Goal: Task Accomplishment & Management: Use online tool/utility

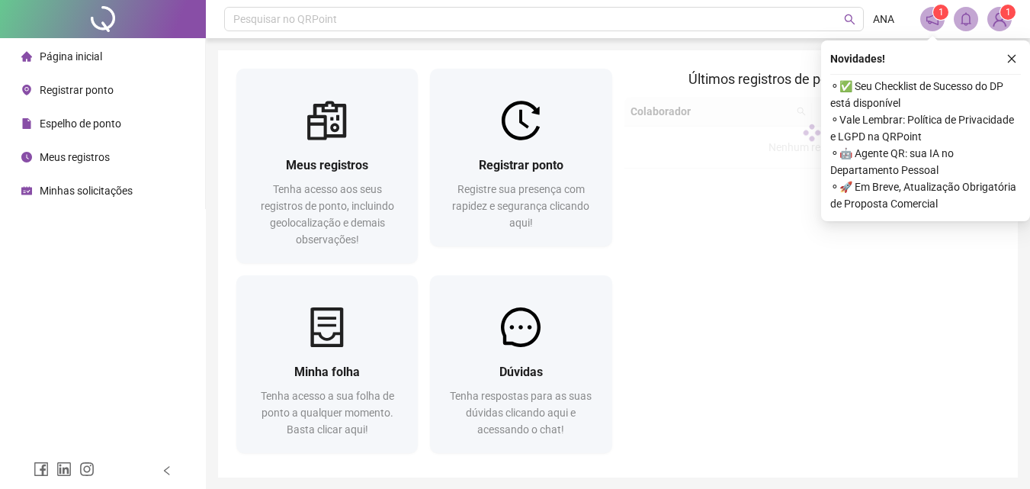
click at [68, 70] on div "Página inicial" at bounding box center [61, 56] width 81 height 31
click at [65, 89] on span "Registrar ponto" at bounding box center [77, 90] width 74 height 12
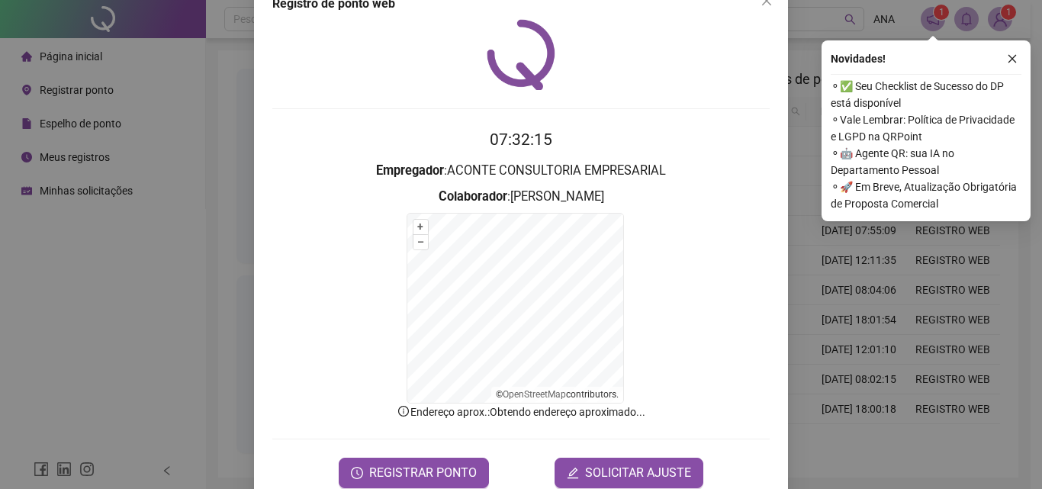
scroll to position [69, 0]
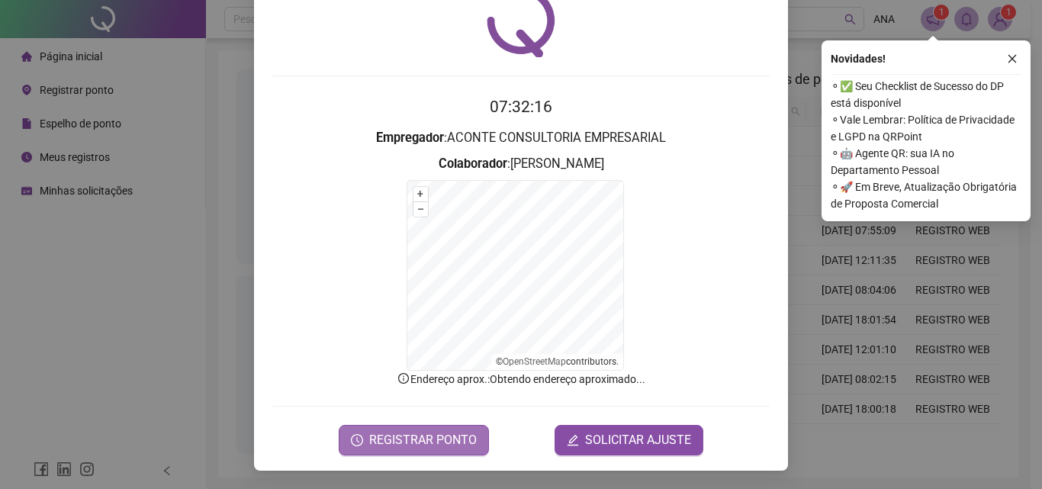
click at [450, 442] on span "REGISTRAR PONTO" at bounding box center [423, 440] width 108 height 18
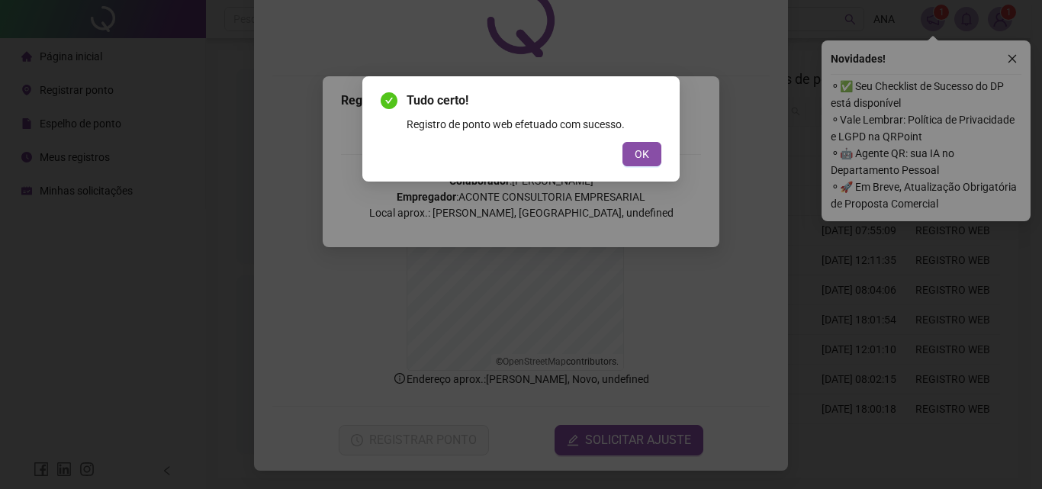
click at [670, 137] on div "Tudo certo! Registro de ponto web efetuado com sucesso. OK" at bounding box center [520, 128] width 317 height 105
click at [654, 151] on button "OK" at bounding box center [641, 154] width 39 height 24
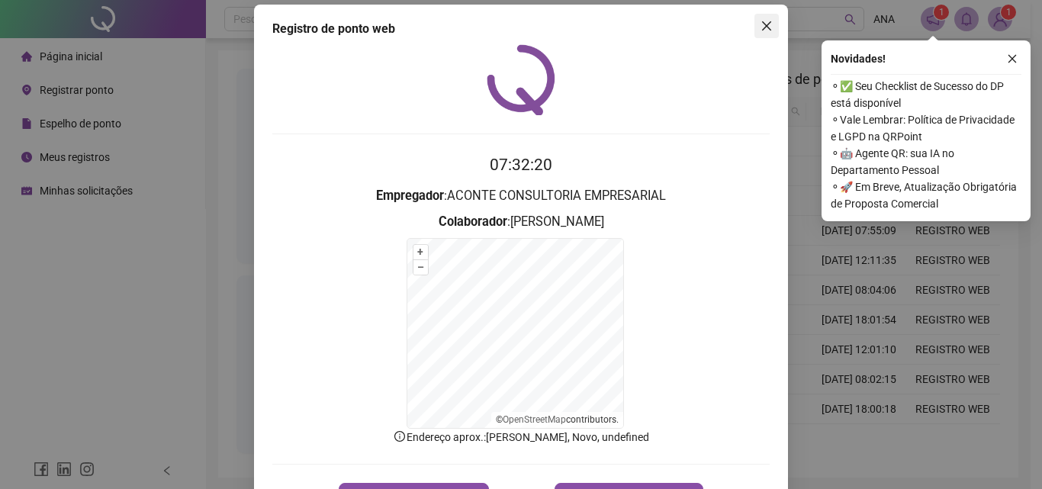
scroll to position [0, 0]
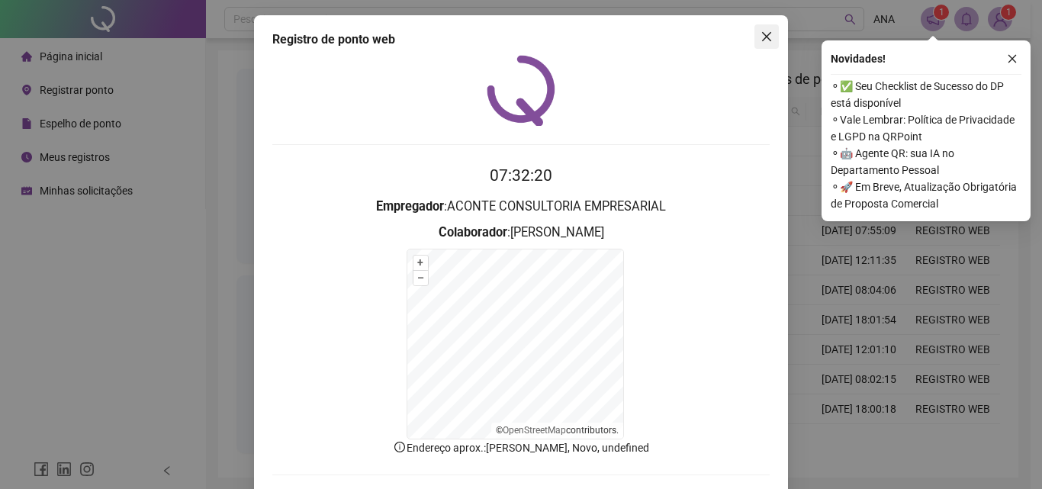
click at [763, 34] on icon "close" at bounding box center [766, 37] width 12 height 12
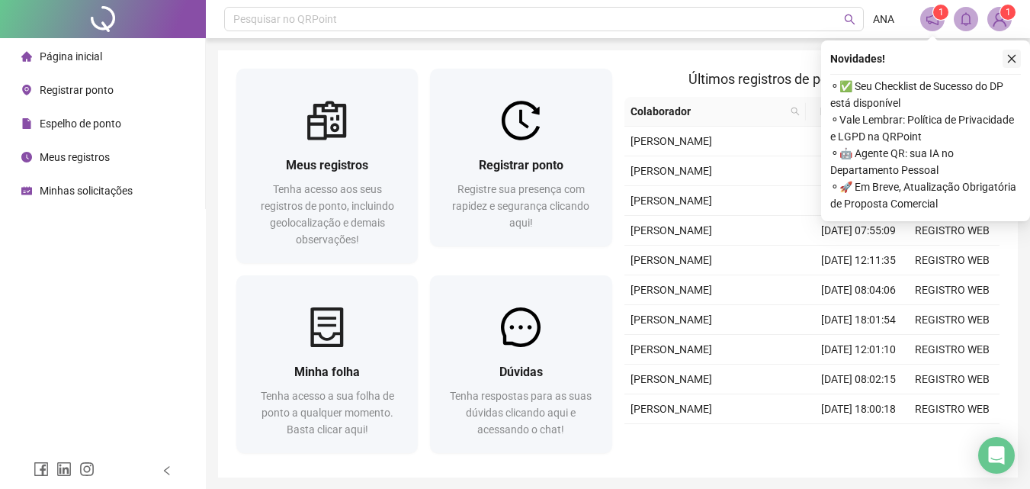
click at [1019, 57] on button "button" at bounding box center [1012, 59] width 18 height 18
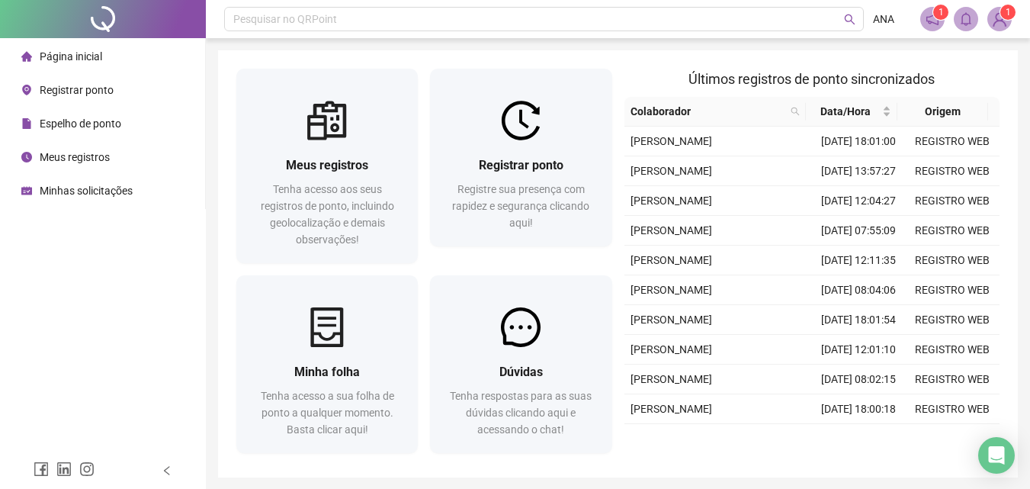
click at [1009, 18] on span "1" at bounding box center [1008, 12] width 5 height 15
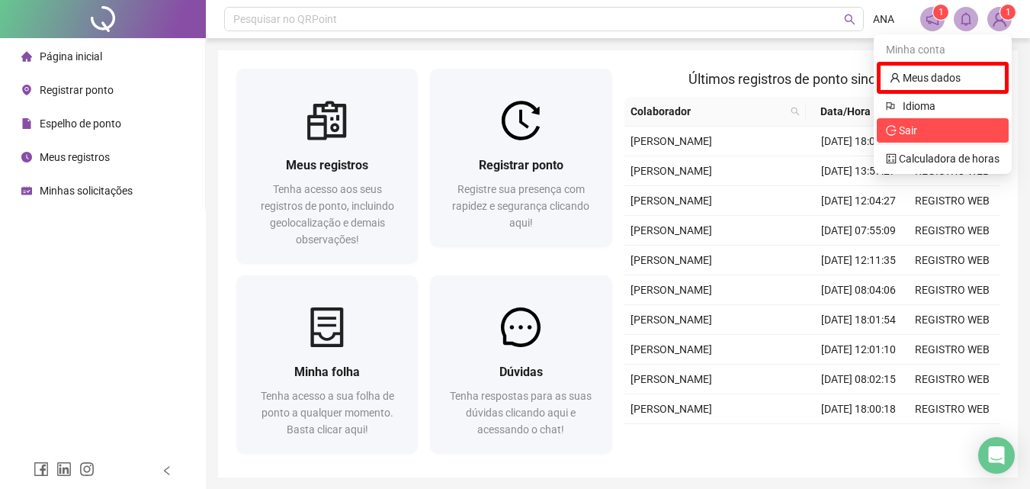
click at [903, 131] on span "Sair" at bounding box center [908, 130] width 18 height 12
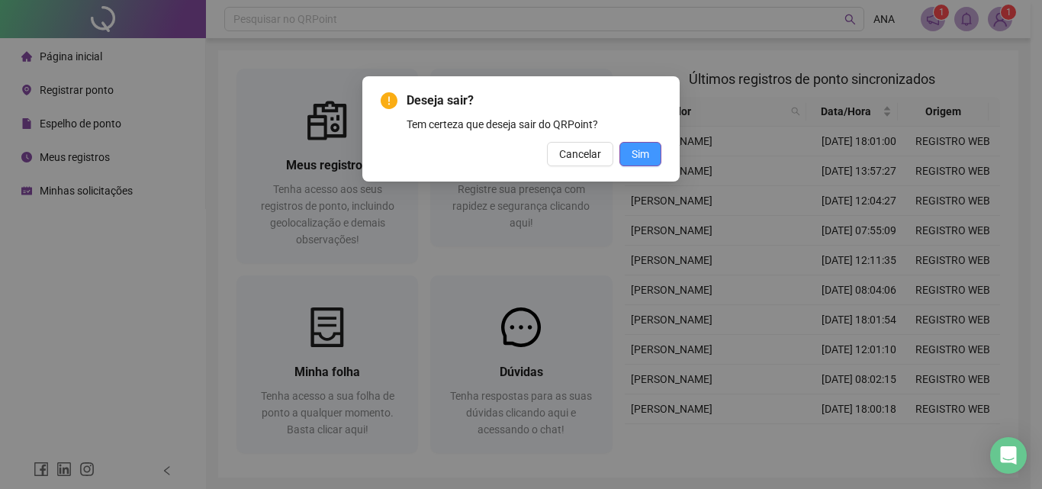
click at [657, 155] on button "Sim" at bounding box center [640, 154] width 42 height 24
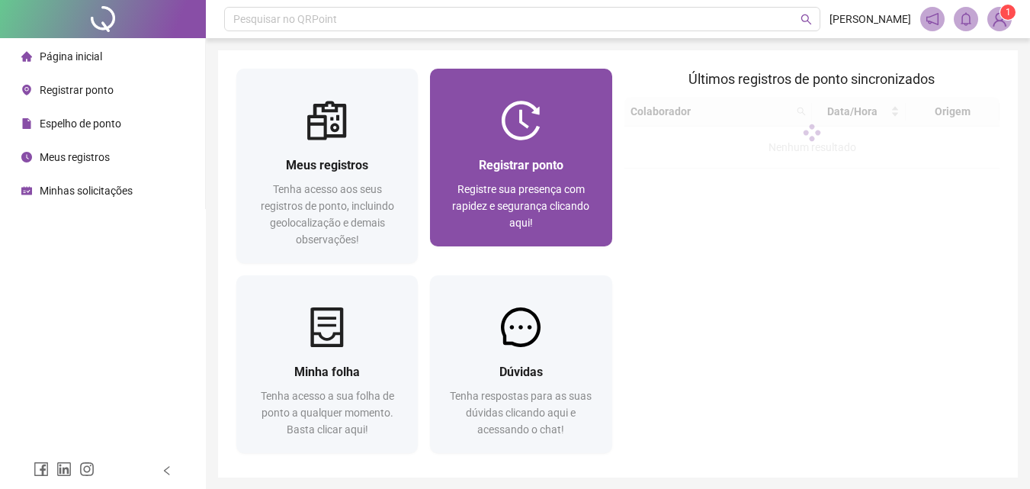
click at [496, 178] on div "Registrar ponto Registre sua presença com rapidez e segurança clicando aqui!" at bounding box center [520, 194] width 145 height 76
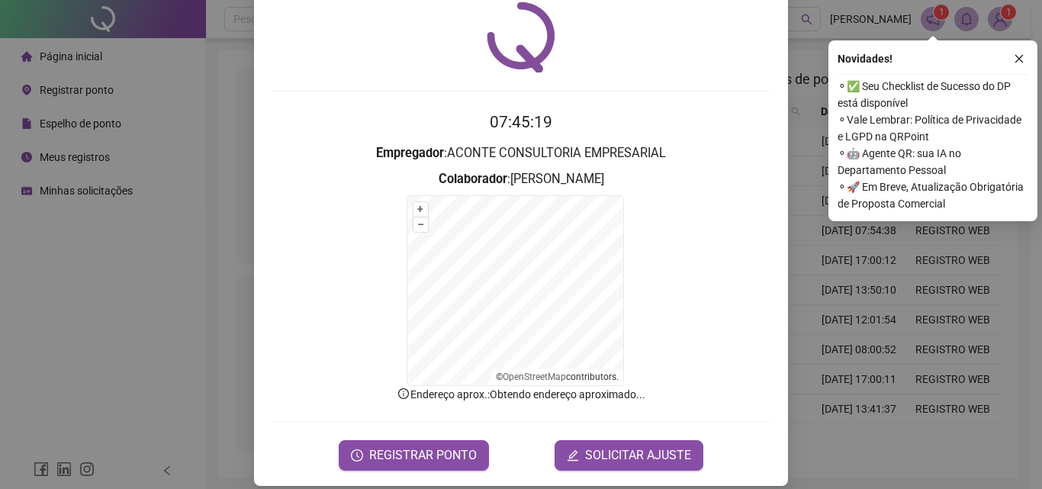
scroll to position [69, 0]
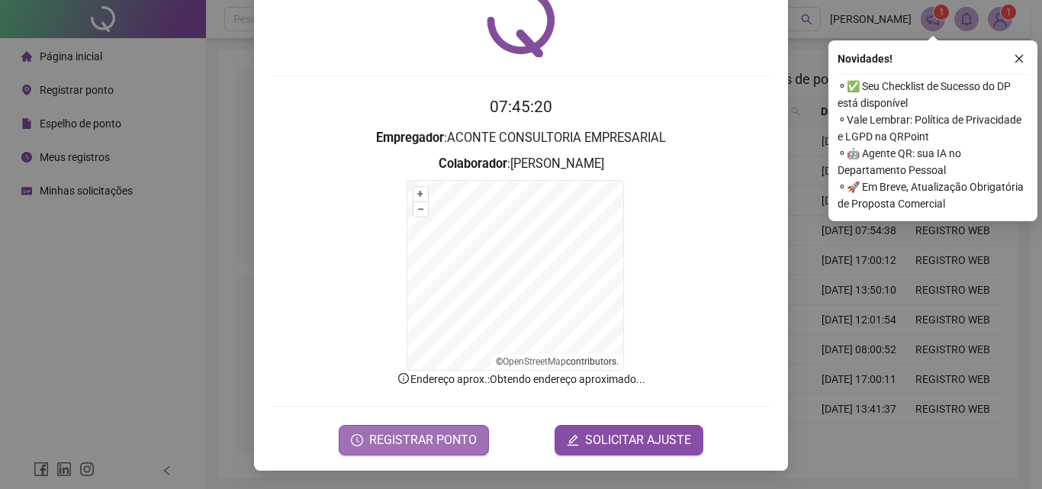
click at [374, 448] on span "REGISTRAR PONTO" at bounding box center [423, 440] width 108 height 18
